Goal: Task Accomplishment & Management: Manage account settings

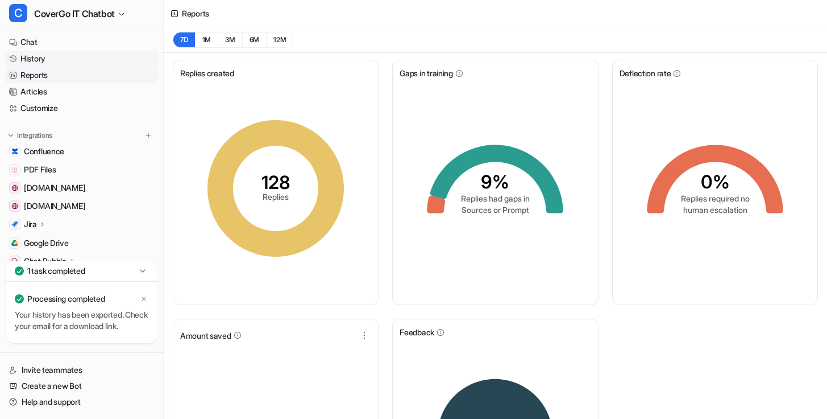
click at [57, 61] on link "History" at bounding box center [82, 59] width 154 height 16
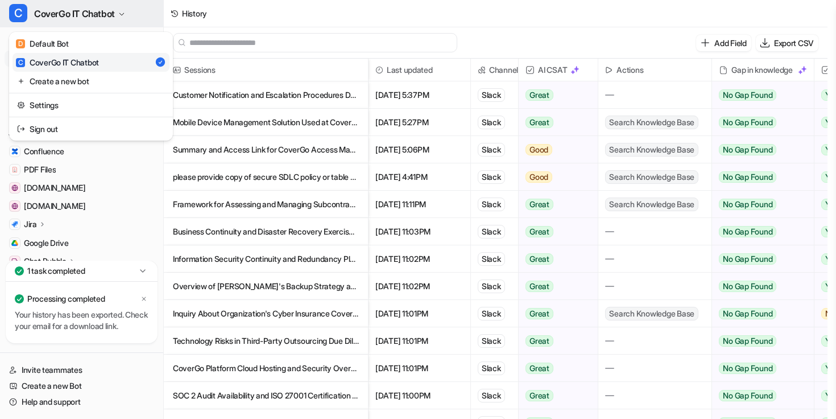
click at [100, 17] on span "CoverGo IT Chatbot" at bounding box center [74, 14] width 81 height 16
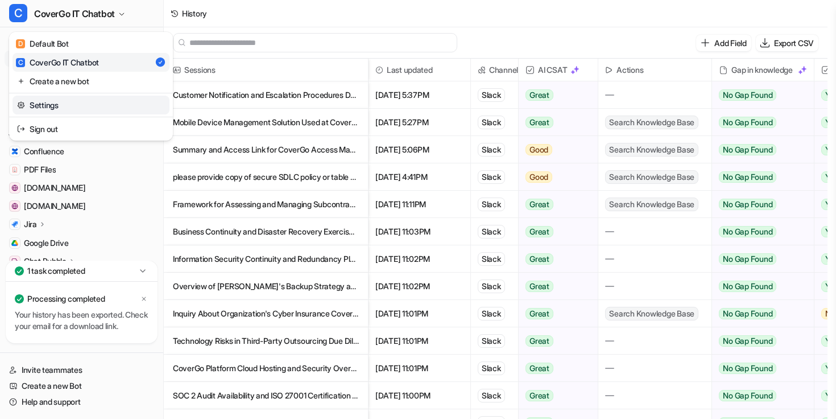
click at [65, 109] on link "Settings" at bounding box center [91, 105] width 157 height 19
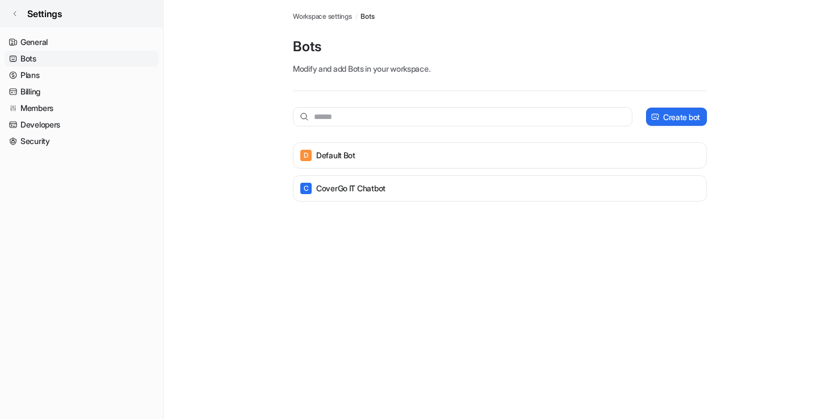
click at [49, 16] on span "Settings" at bounding box center [44, 14] width 35 height 14
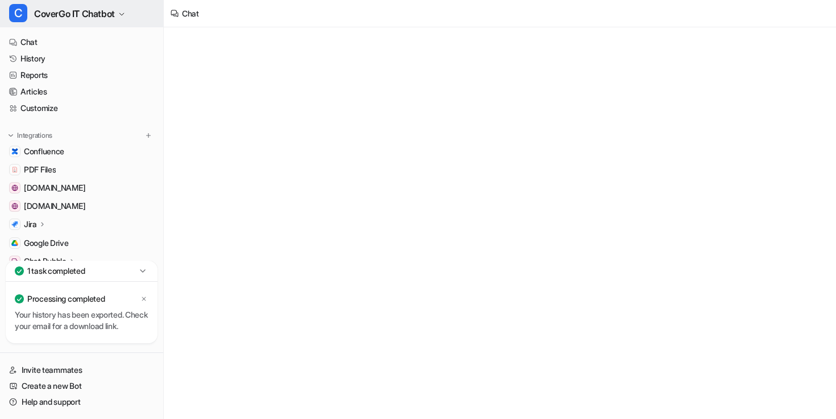
click at [33, 15] on button "C CoverGo IT Chatbot" at bounding box center [81, 13] width 163 height 27
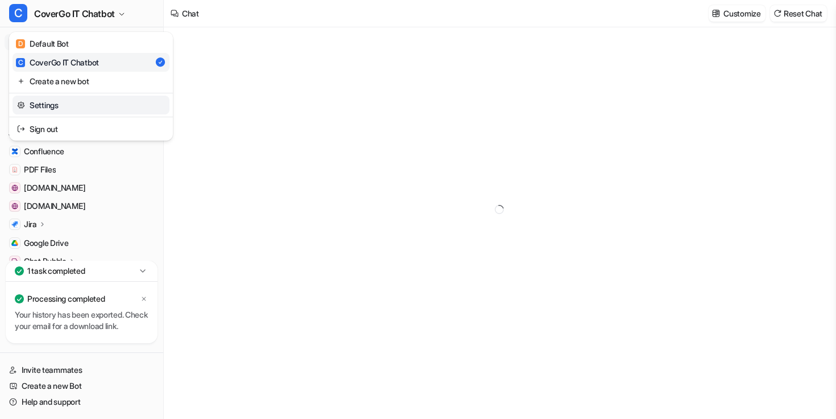
click at [61, 96] on link "Settings" at bounding box center [91, 105] width 157 height 19
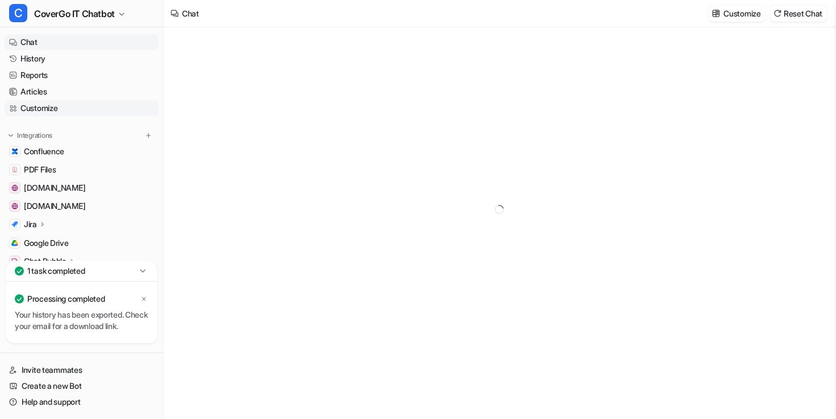
type textarea "**********"
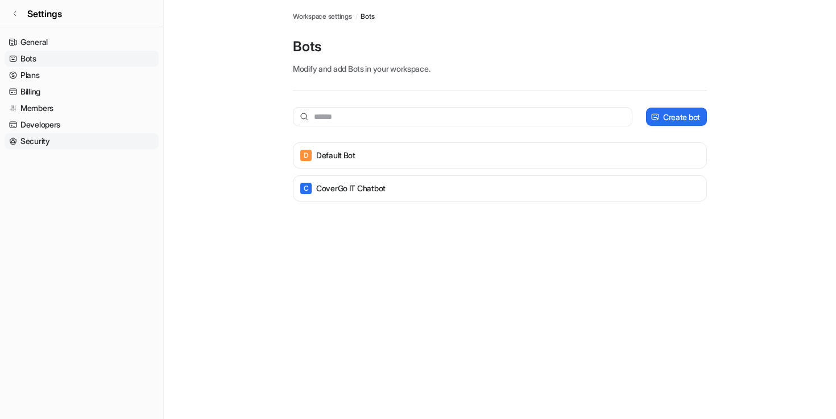
click at [49, 140] on link "Security" at bounding box center [82, 141] width 154 height 16
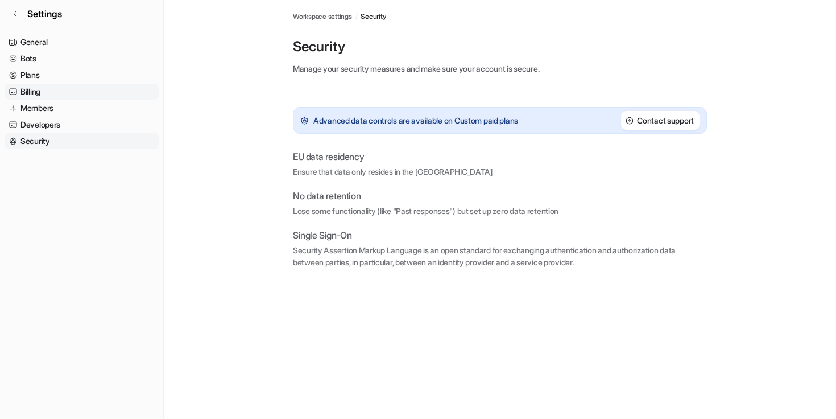
click at [62, 88] on link "Billing" at bounding box center [82, 92] width 154 height 16
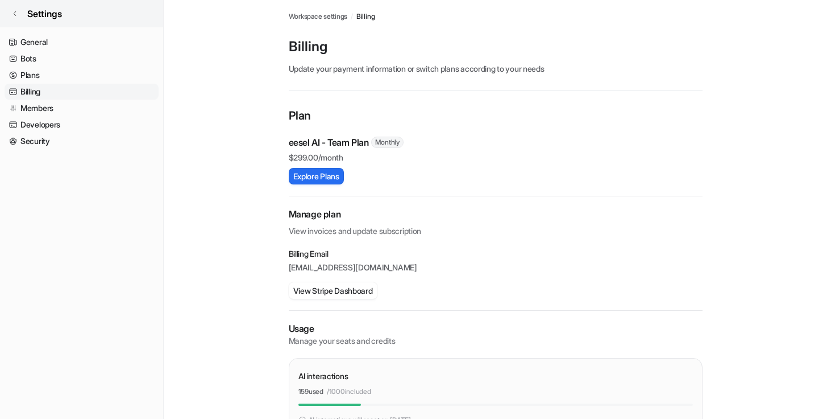
click at [10, 15] on link "Settings" at bounding box center [81, 13] width 163 height 27
